Goal: Task Accomplishment & Management: Use online tool/utility

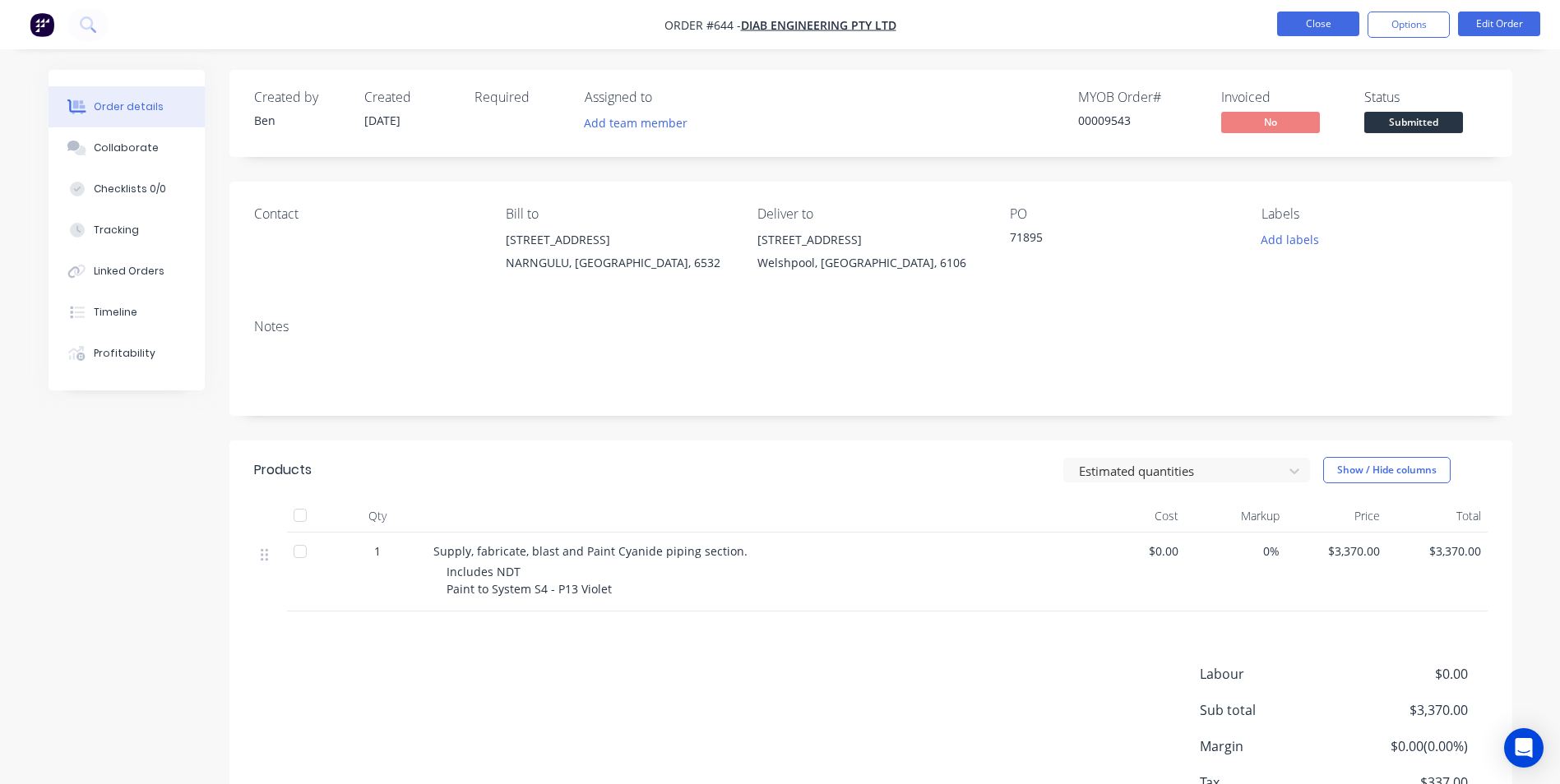
click at [1281, 23] on button "Close" at bounding box center [1318, 23] width 83 height 25
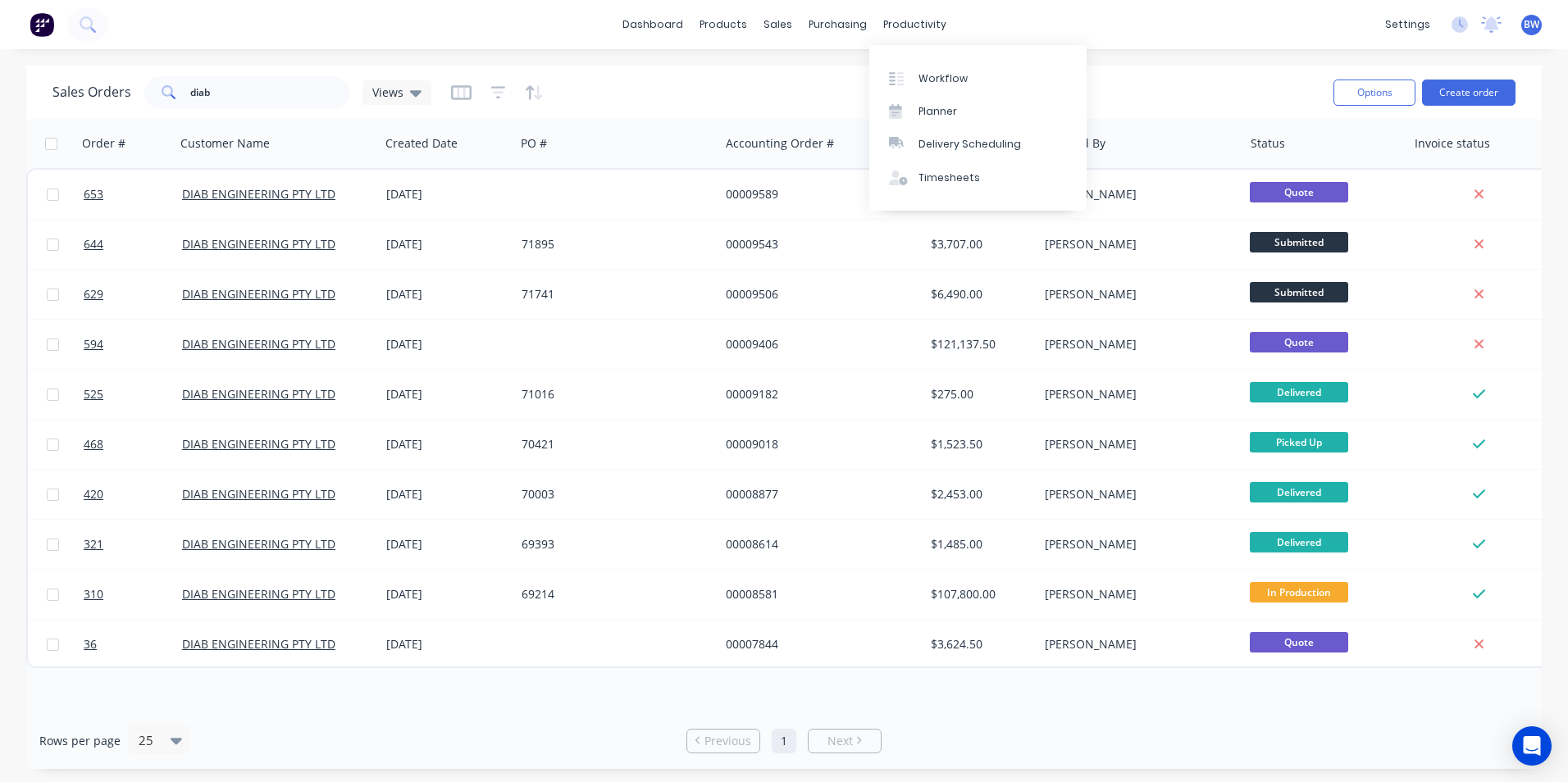
click at [912, 54] on div "Workflow Planner Delivery Scheduling Timesheets" at bounding box center [977, 128] width 218 height 166
click at [913, 59] on div "Workflow Planner Delivery Scheduling Timesheets" at bounding box center [977, 128] width 218 height 166
click at [913, 68] on link "Workflow" at bounding box center [977, 77] width 218 height 32
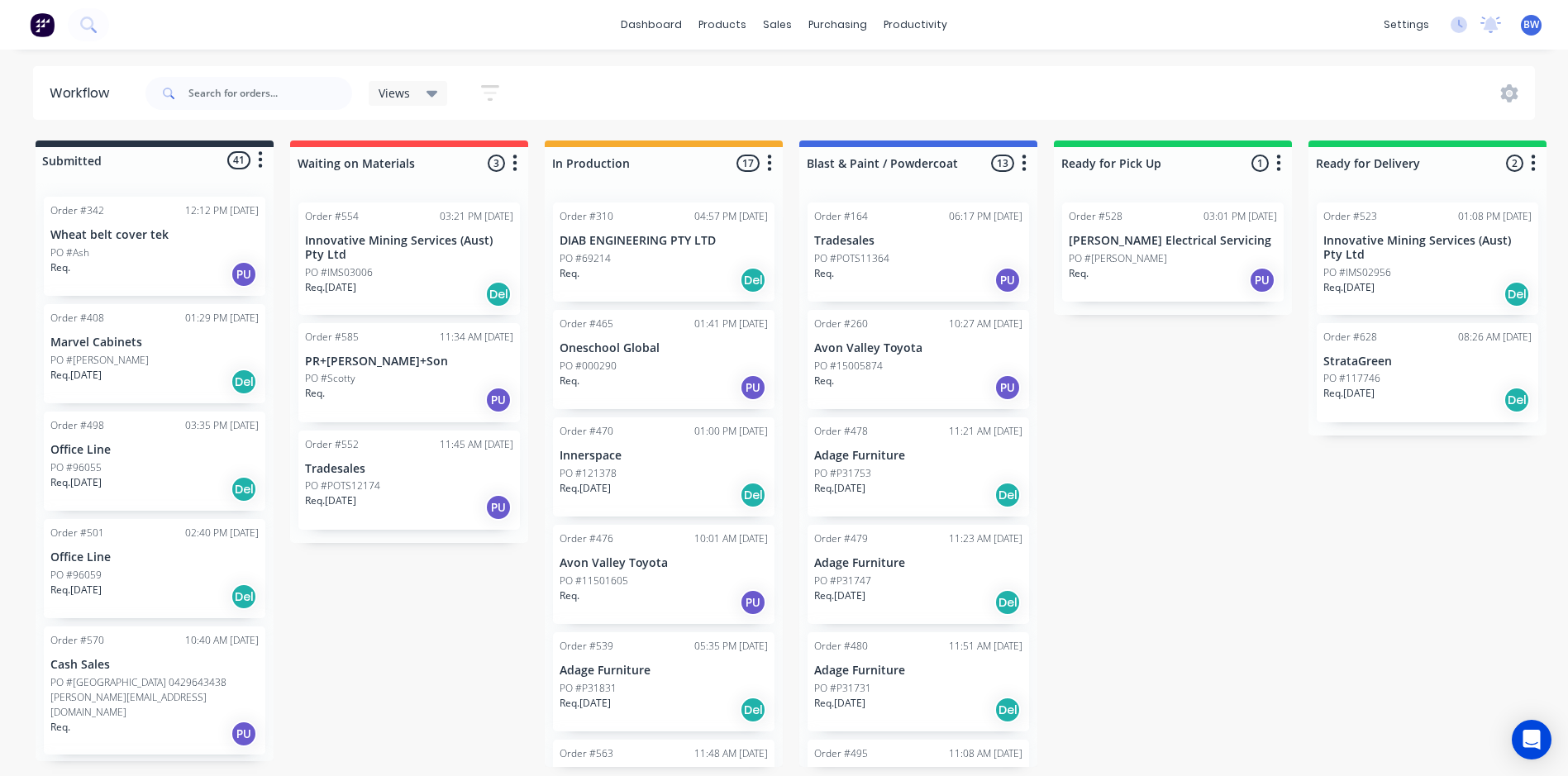
click at [1433, 246] on p "Innovative Mining Services (Aust) Pty Ltd" at bounding box center [1427, 248] width 208 height 28
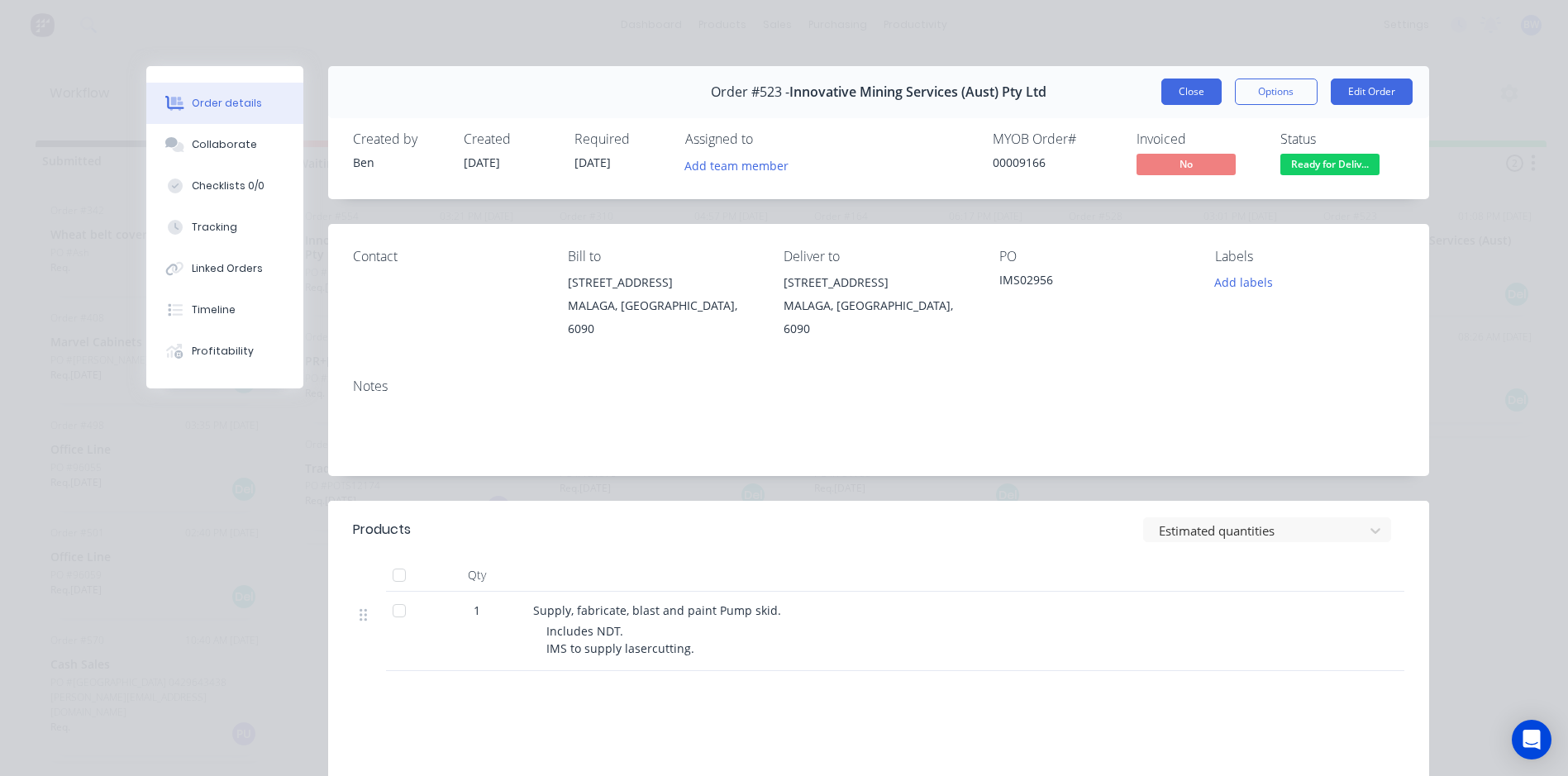
click at [1171, 88] on button "Close" at bounding box center [1191, 91] width 61 height 26
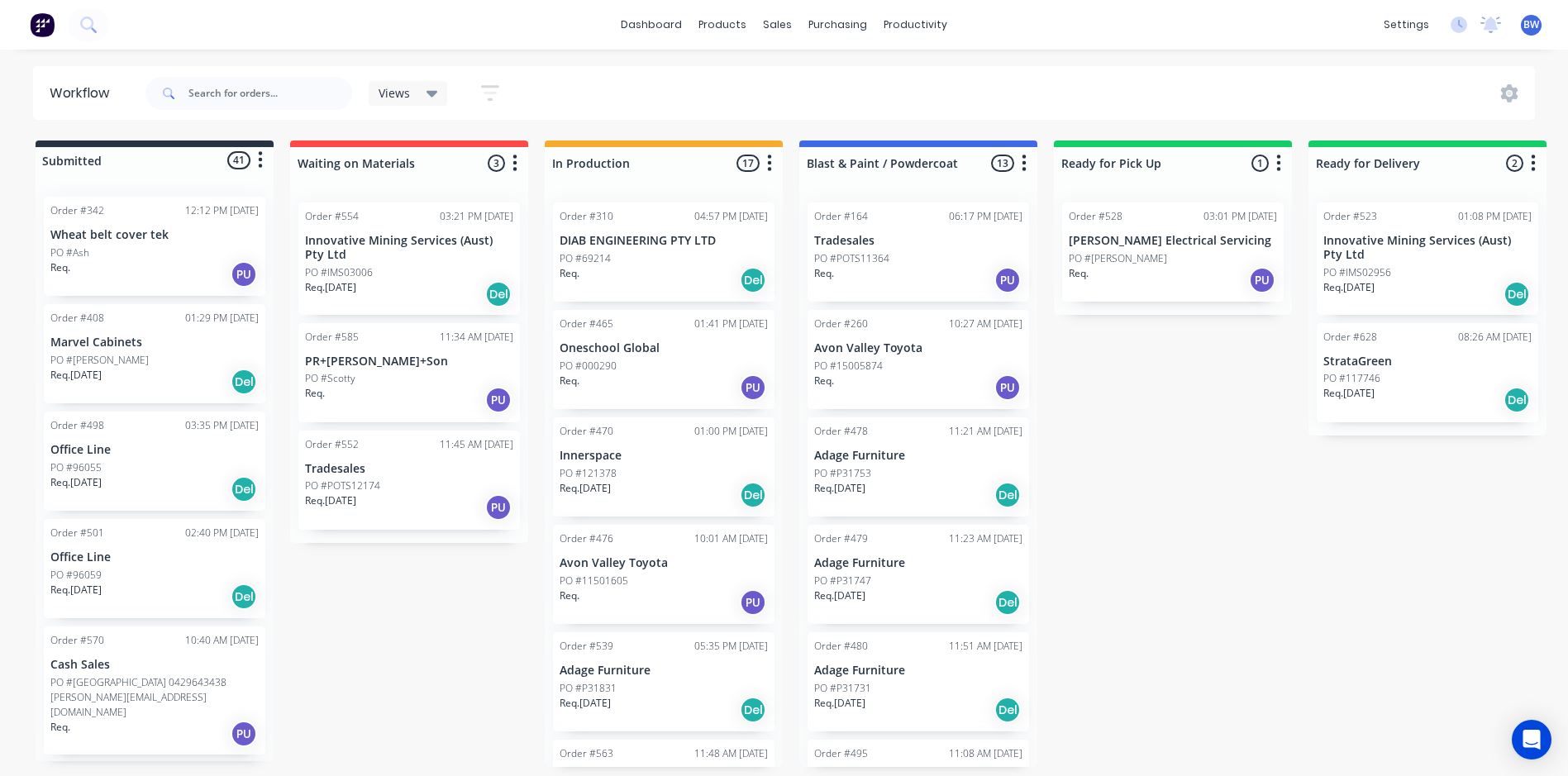
click at [1539, 25] on span "BW" at bounding box center [1531, 25] width 16 height 15
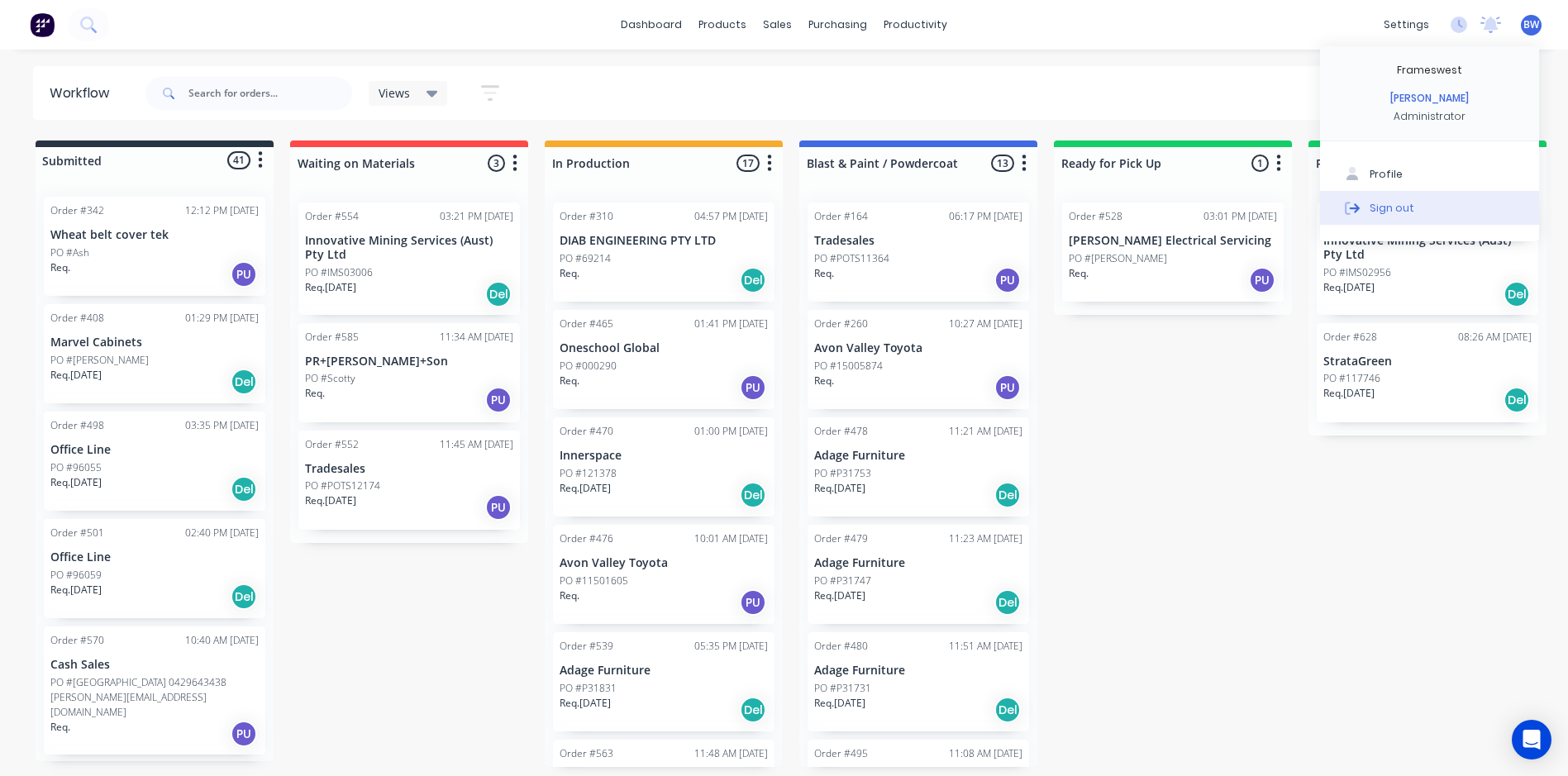
click at [1377, 194] on button "Sign out" at bounding box center [1429, 207] width 219 height 33
